Goal: Navigation & Orientation: Find specific page/section

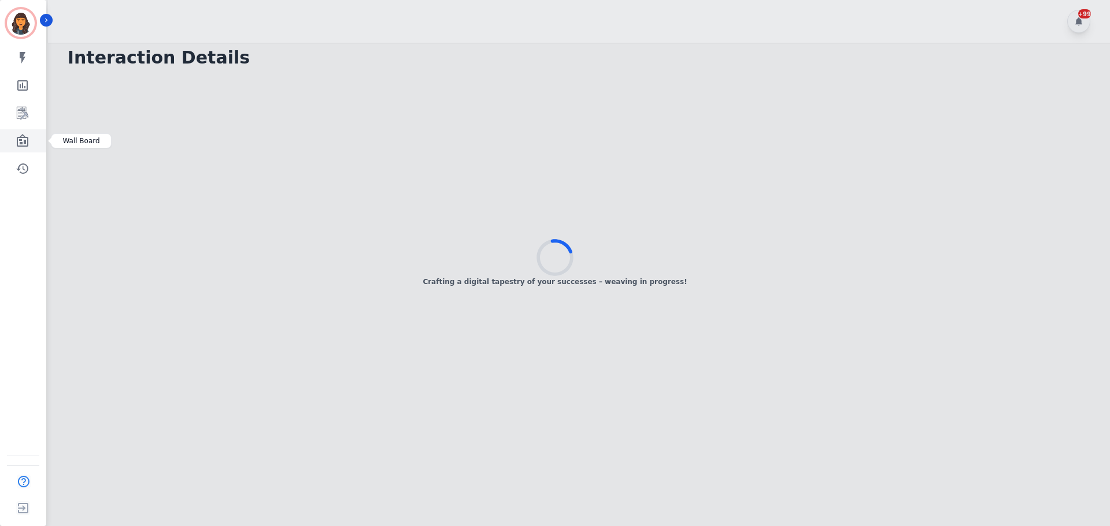
click at [25, 137] on icon "Sidebar" at bounding box center [23, 140] width 12 height 13
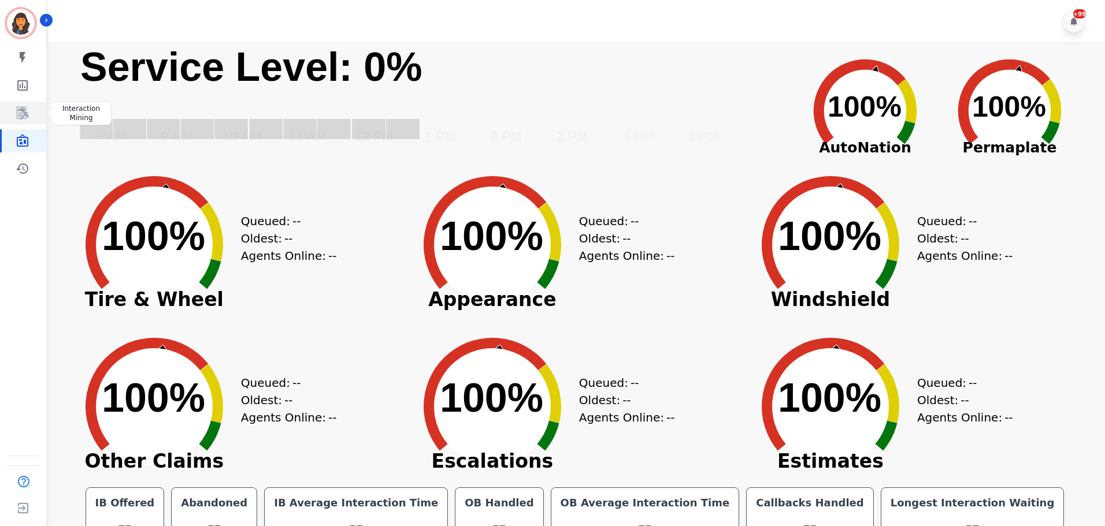
click at [20, 113] on icon "Sidebar" at bounding box center [23, 113] width 12 height 13
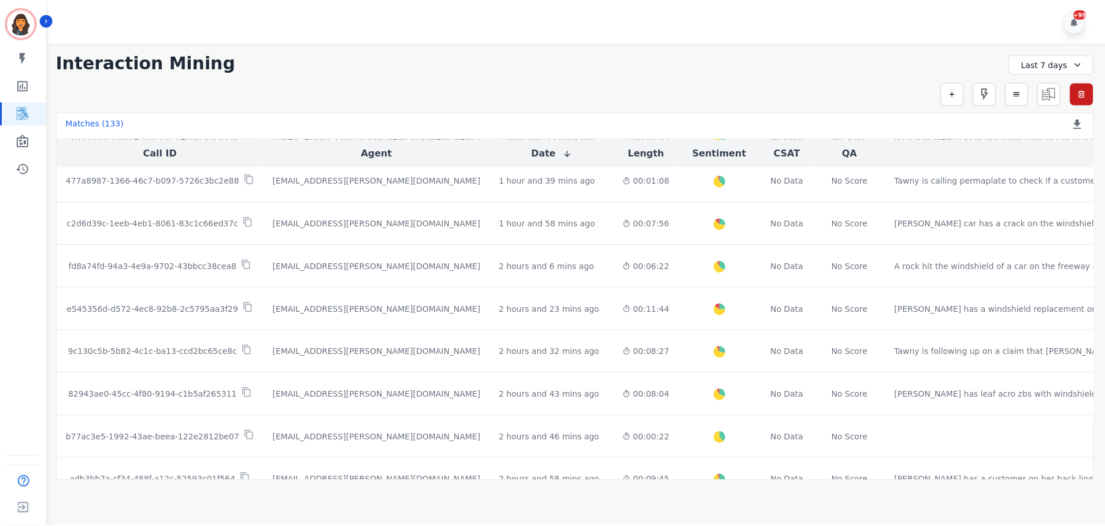
scroll to position [306, 0]
click at [26, 90] on icon "Sidebar" at bounding box center [22, 85] width 10 height 10
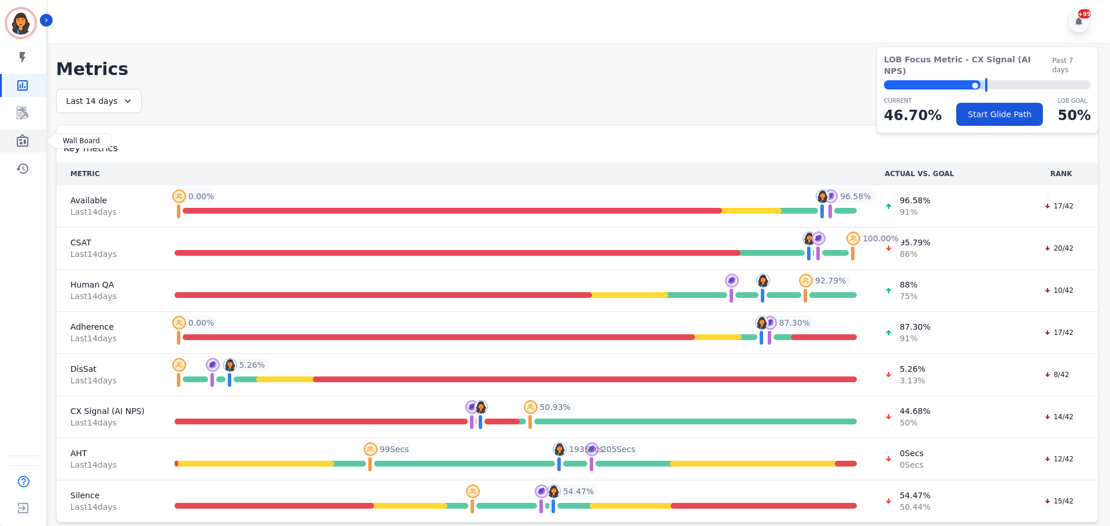
click at [17, 141] on icon "Sidebar" at bounding box center [23, 140] width 12 height 13
